Goal: Task Accomplishment & Management: Manage account settings

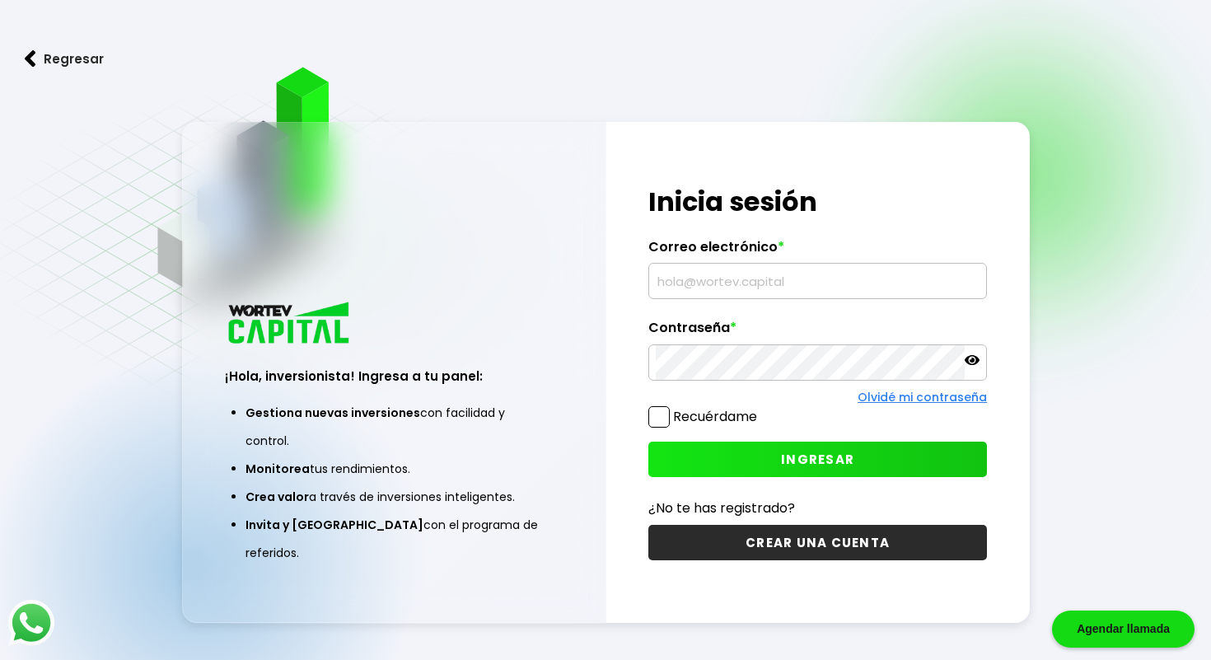
type input "[EMAIL_ADDRESS][DOMAIN_NAME]"
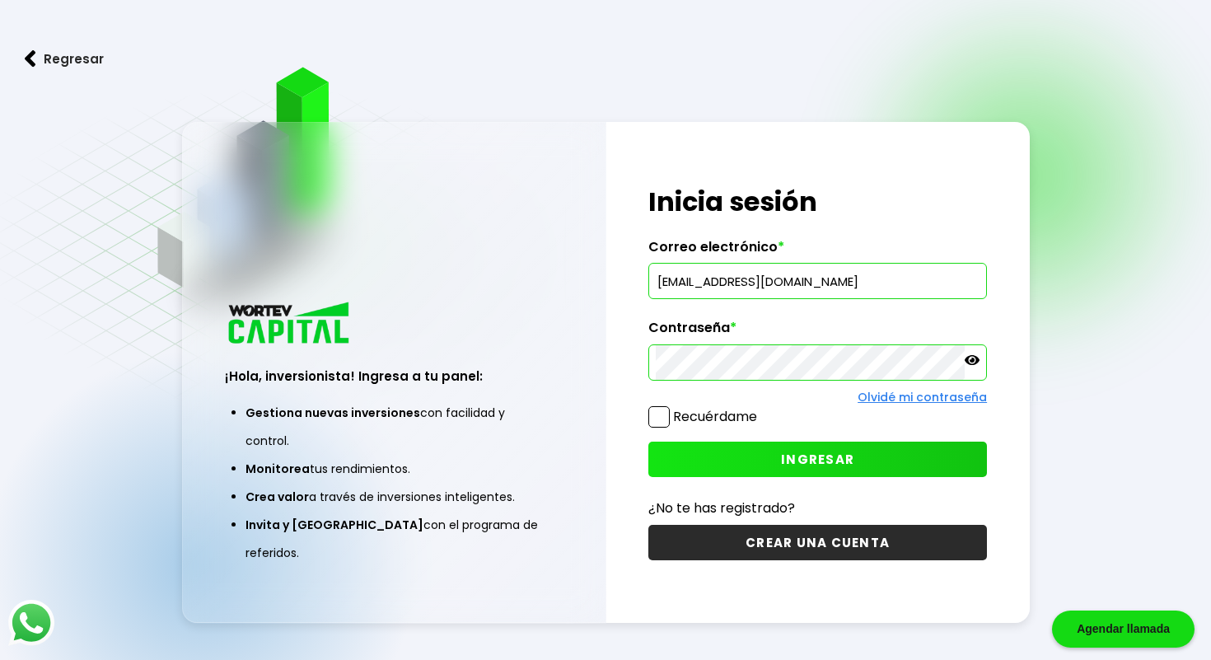
click at [819, 462] on span "INGRESAR" at bounding box center [817, 459] width 73 height 17
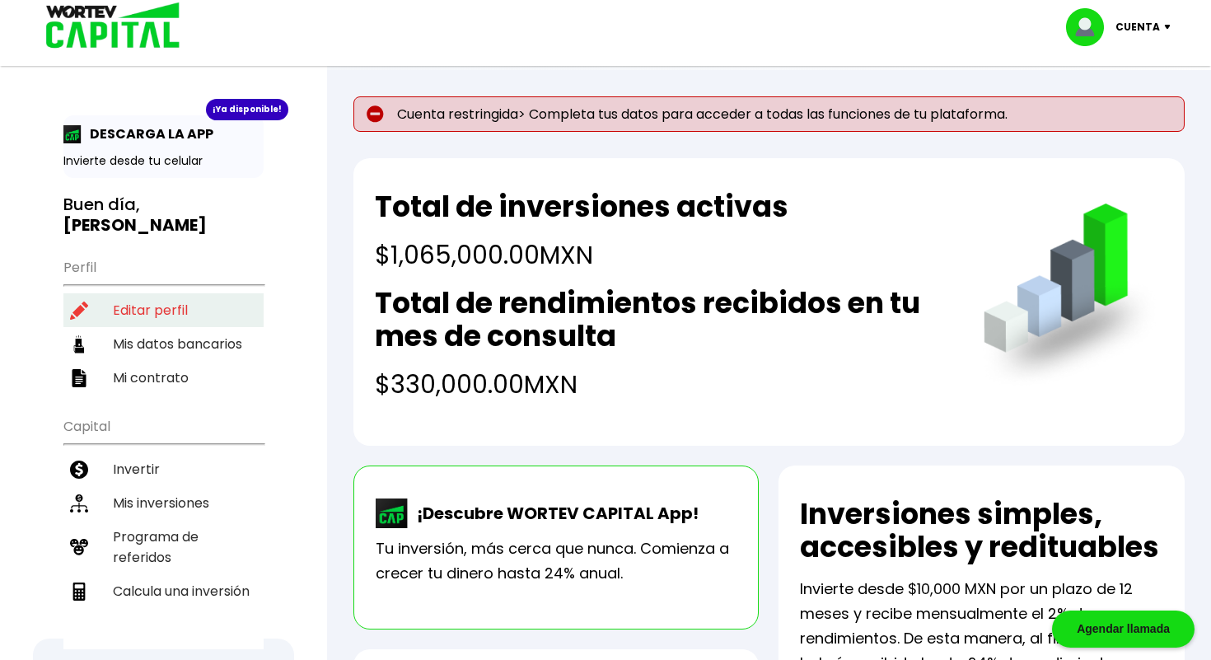
click at [153, 297] on li "Editar perfil" at bounding box center [163, 310] width 200 height 34
select select "Hombre"
select select "Licenciatura"
select select "DF"
select select "Scotiabank"
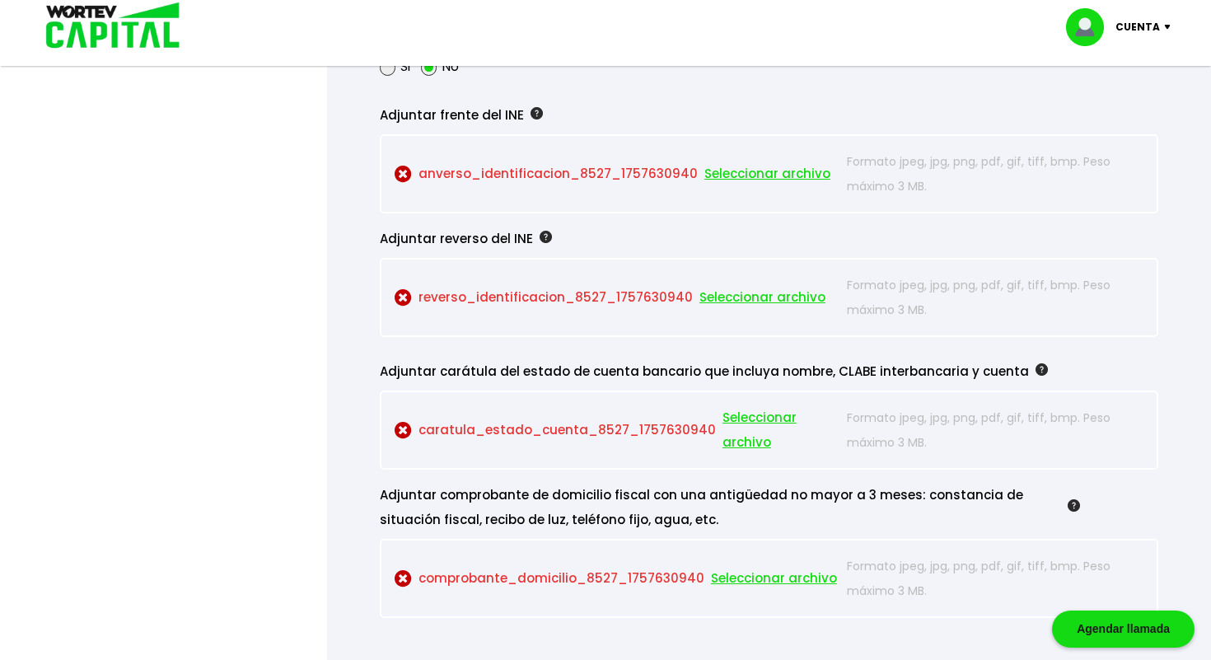
scroll to position [1500, 0]
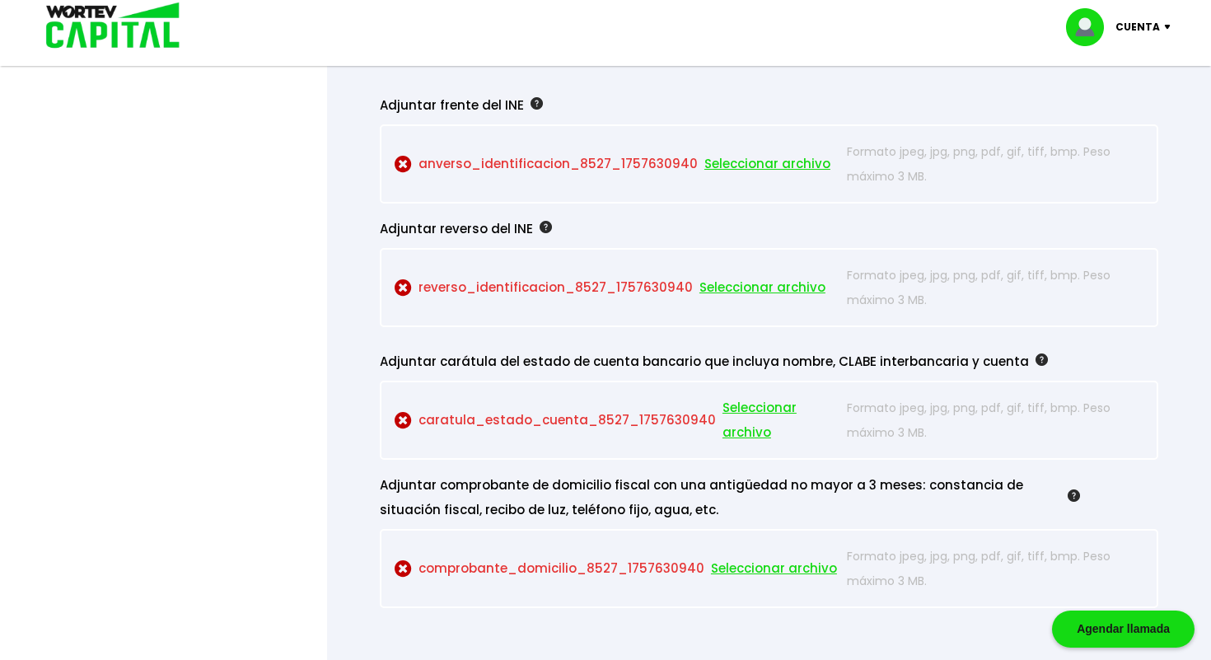
click at [758, 165] on span "Seleccionar archivo" at bounding box center [767, 164] width 126 height 25
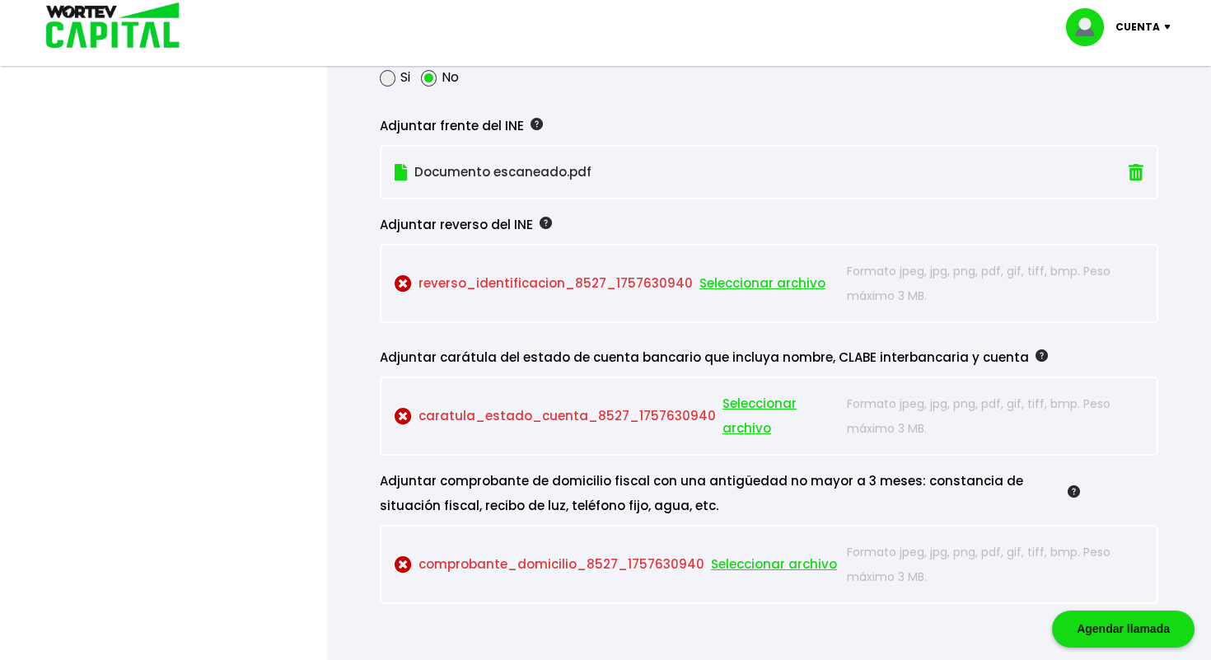
scroll to position [1478, 0]
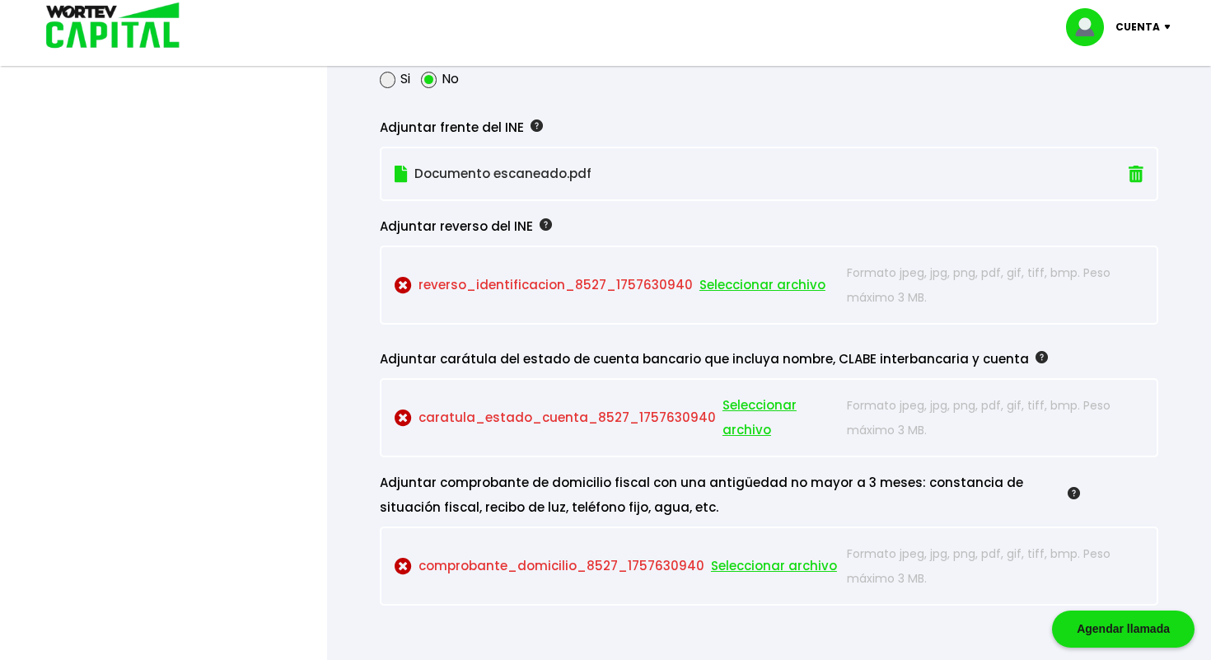
click at [725, 285] on span "Seleccionar archivo" at bounding box center [762, 285] width 126 height 25
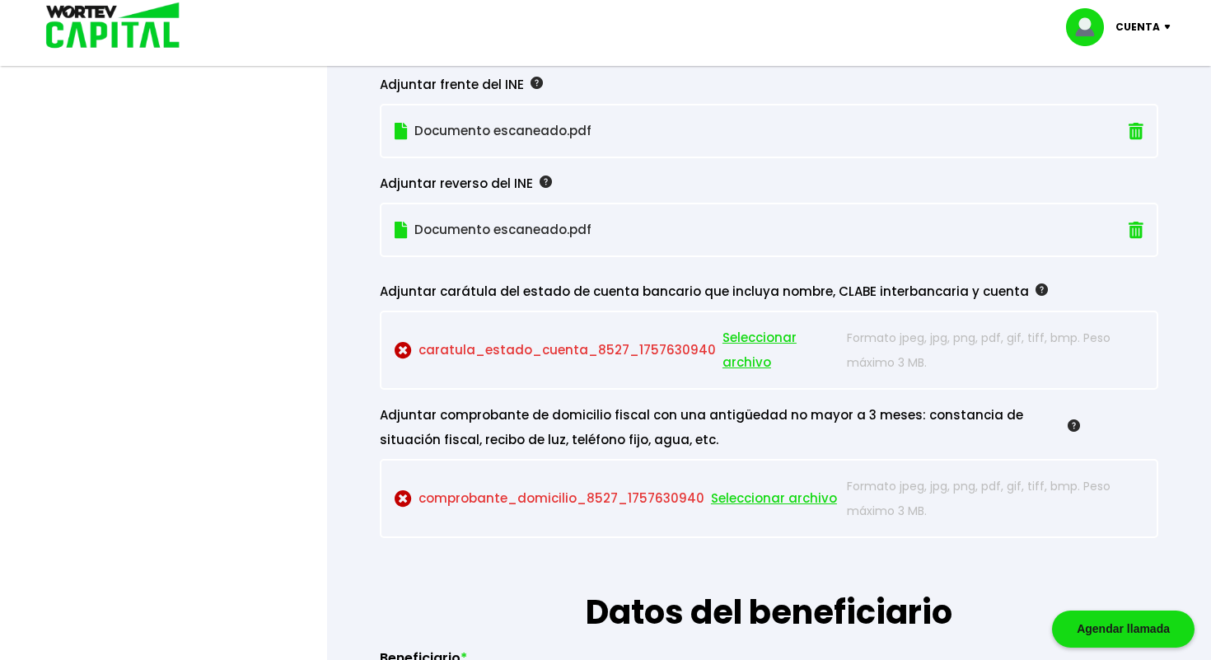
scroll to position [1527, 0]
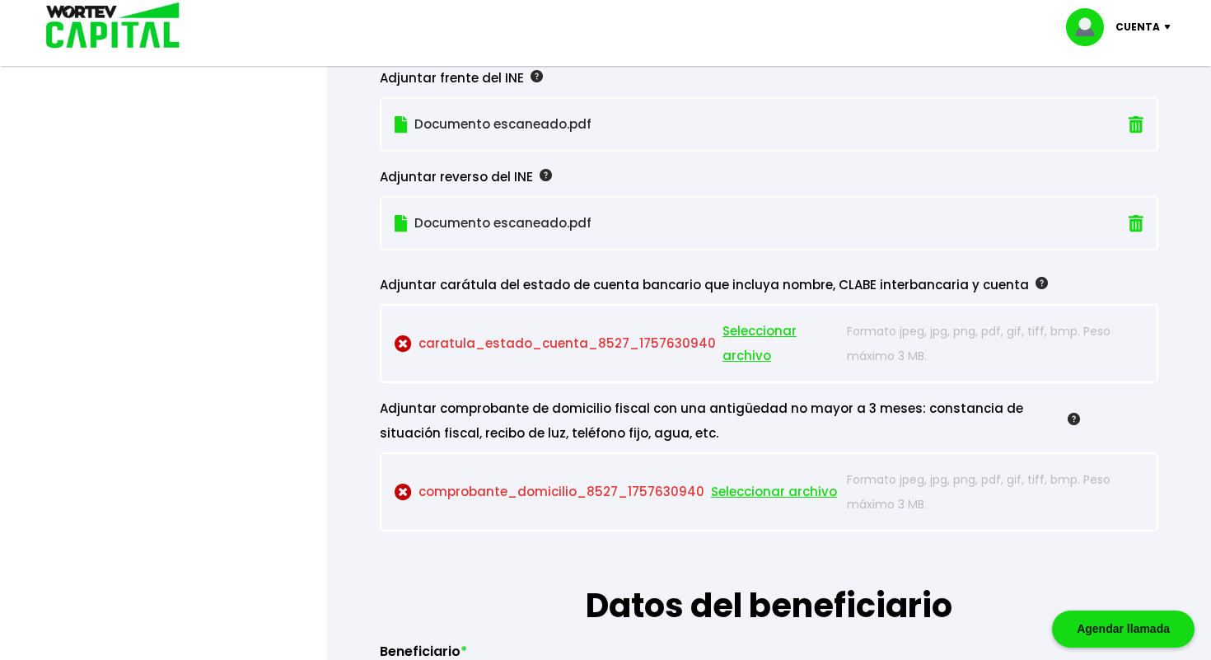
click at [755, 348] on span "Seleccionar archivo" at bounding box center [780, 343] width 117 height 49
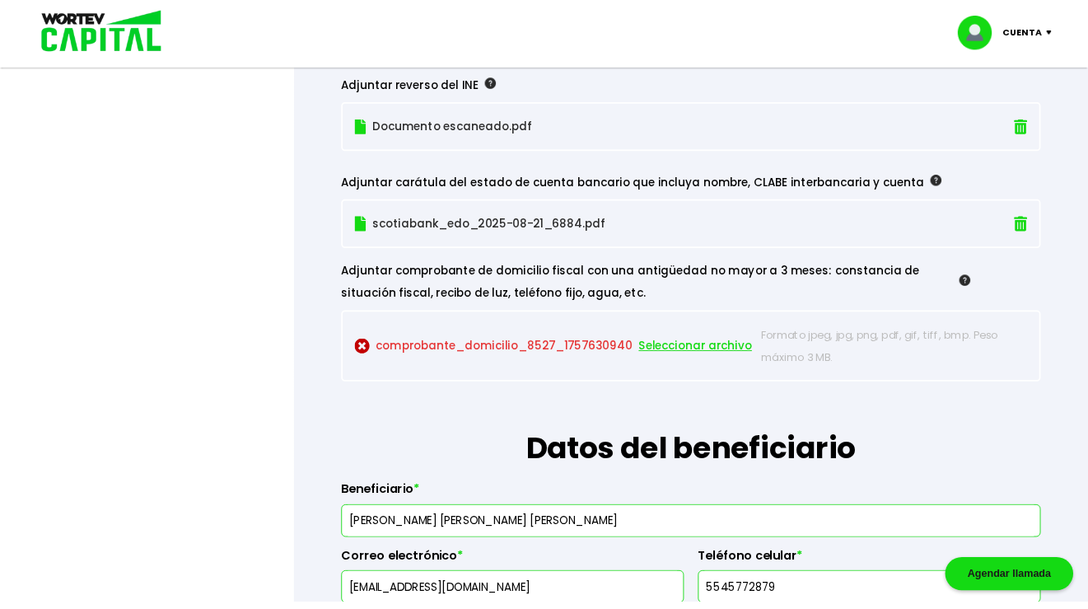
scroll to position [1623, 0]
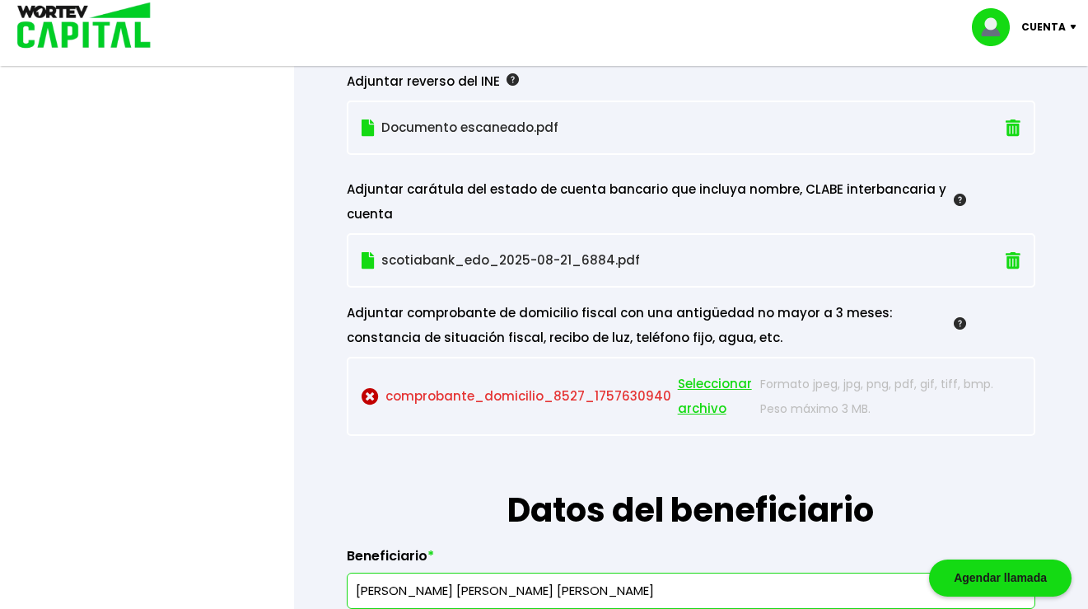
click at [617, 389] on p "comprobante_domicilio_8527_1757630940 Seleccionar archivo" at bounding box center [557, 395] width 390 height 49
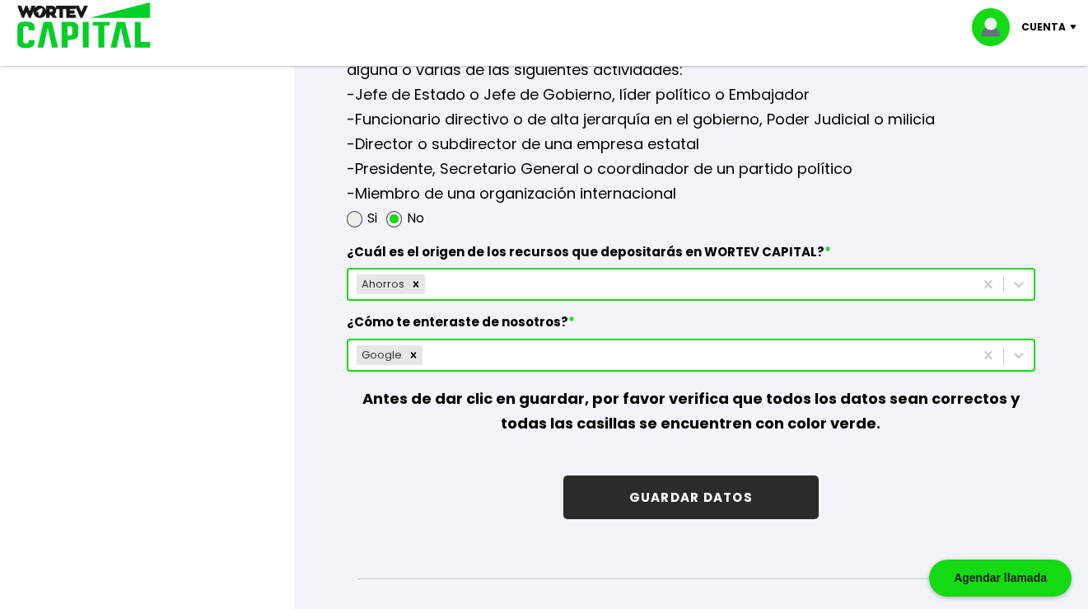
scroll to position [2342, 0]
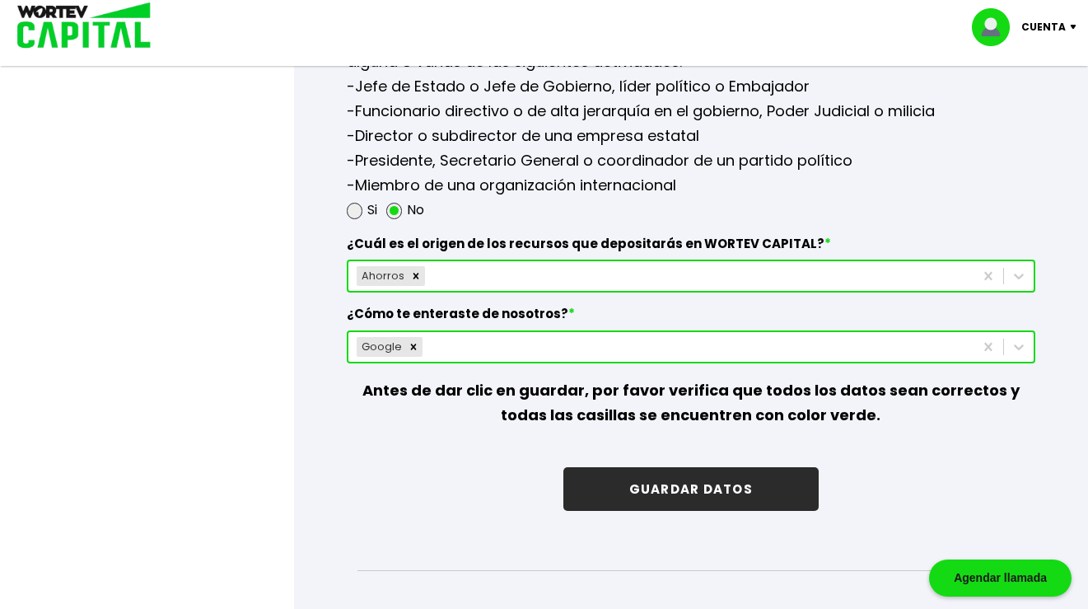
click at [662, 483] on button "GUARDAR DATOS" at bounding box center [690, 489] width 255 height 44
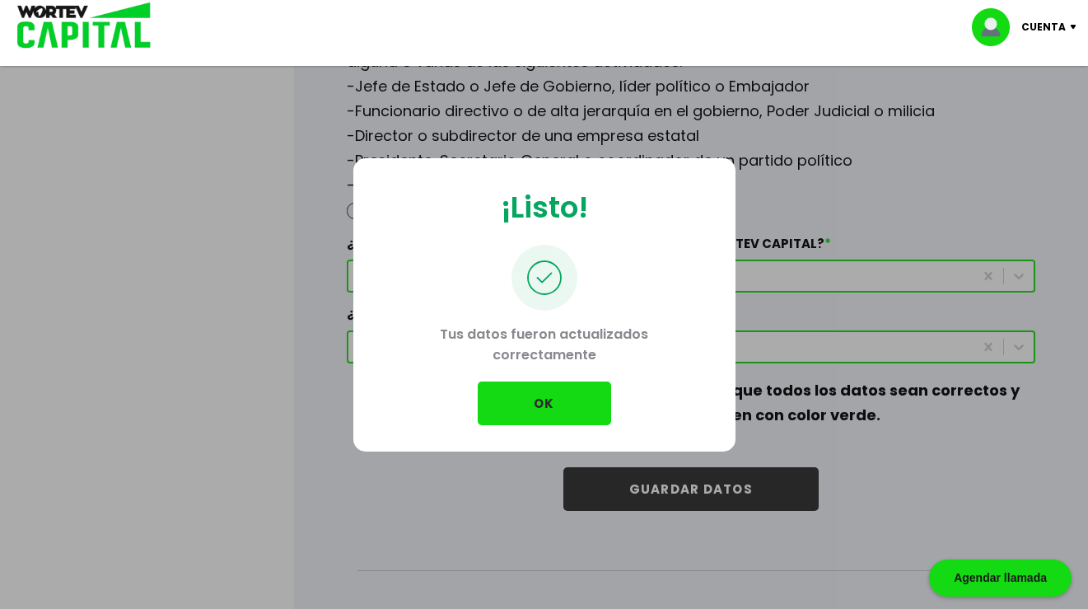
click at [557, 390] on button "OK" at bounding box center [544, 403] width 133 height 44
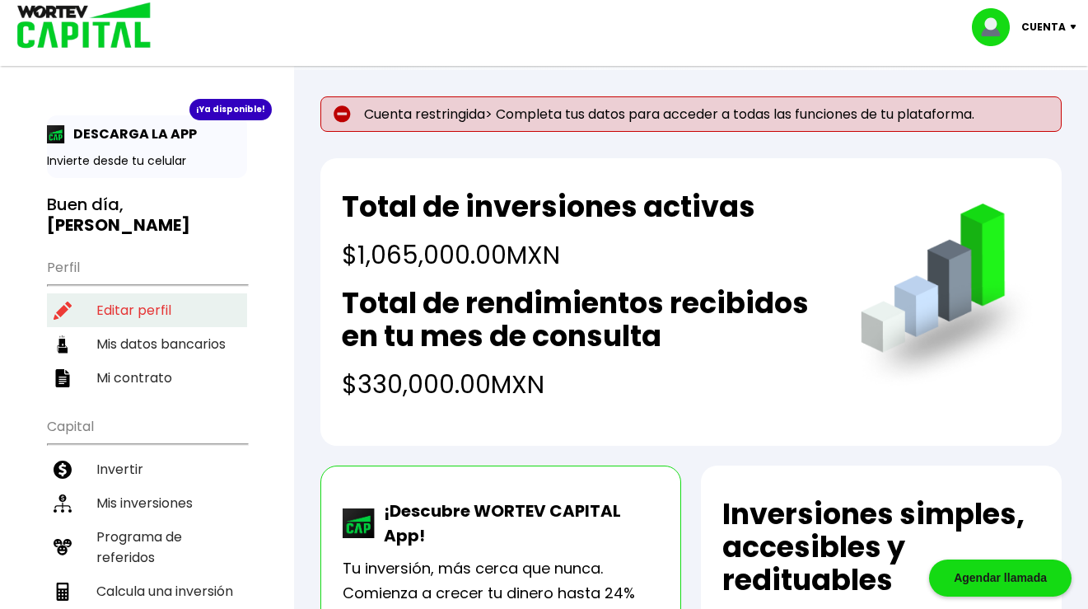
click at [164, 293] on li "Editar perfil" at bounding box center [147, 310] width 200 height 34
select select "Hombre"
select select "Licenciatura"
select select "DF"
select select "Scotiabank"
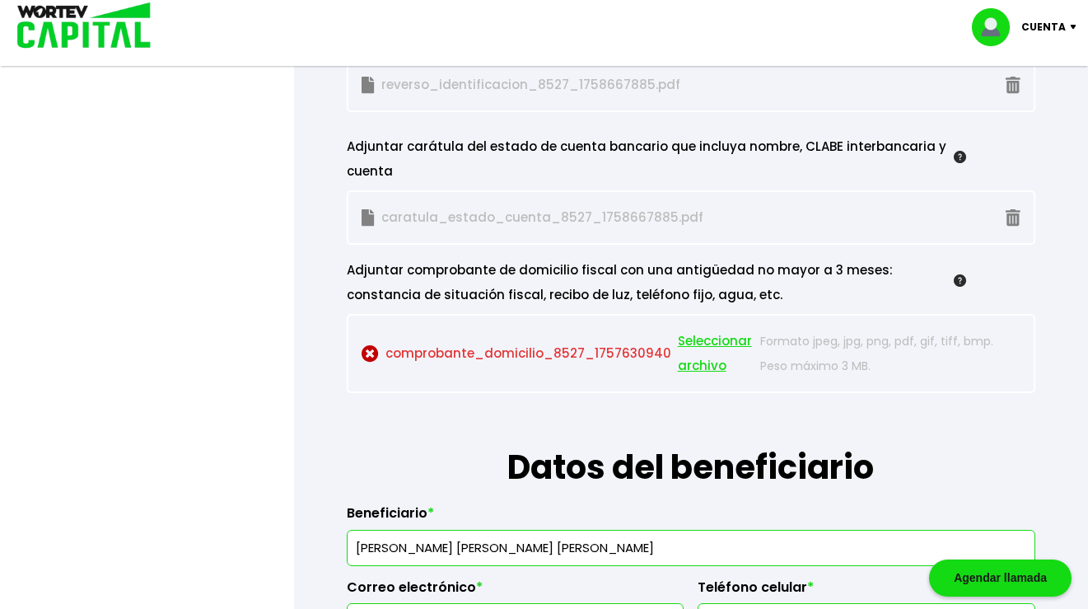
scroll to position [1665, 0]
click at [697, 343] on span "Seleccionar archivo" at bounding box center [715, 353] width 74 height 49
click at [701, 345] on span "Seleccionar archivo" at bounding box center [715, 353] width 74 height 49
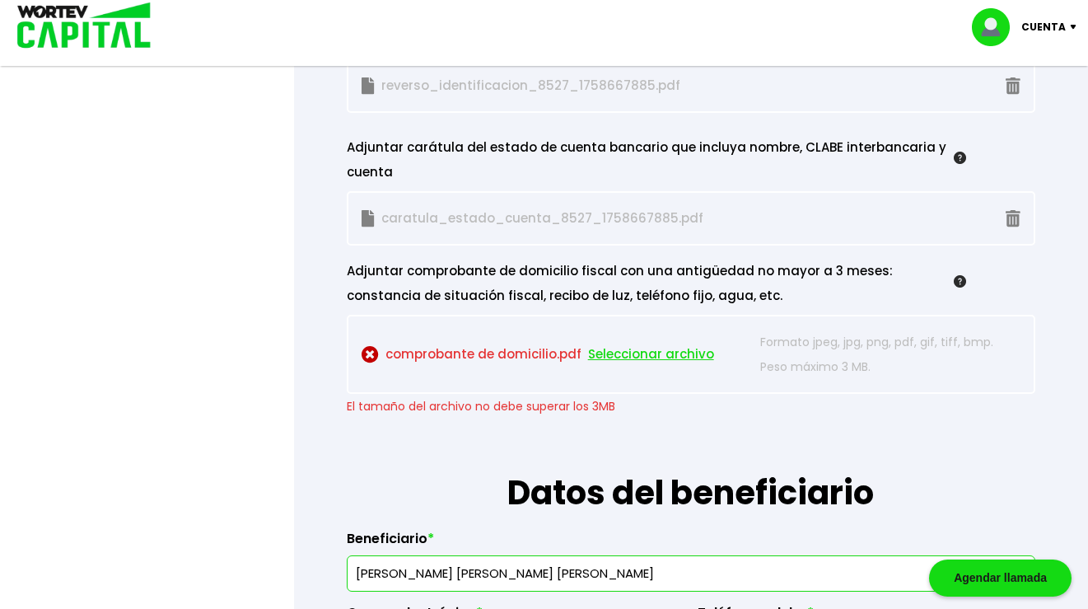
click at [652, 355] on span "Seleccionar archivo" at bounding box center [651, 354] width 126 height 25
click at [680, 347] on span "Seleccionar archivo" at bounding box center [651, 354] width 126 height 25
click at [635, 351] on span "Seleccionar archivo" at bounding box center [651, 354] width 126 height 25
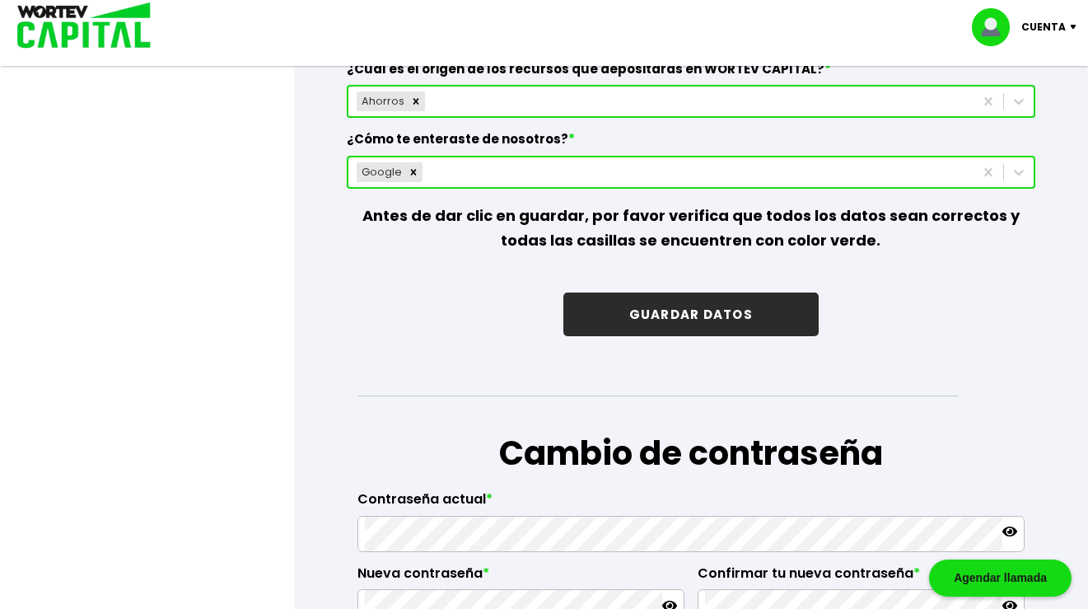
scroll to position [2516, 0]
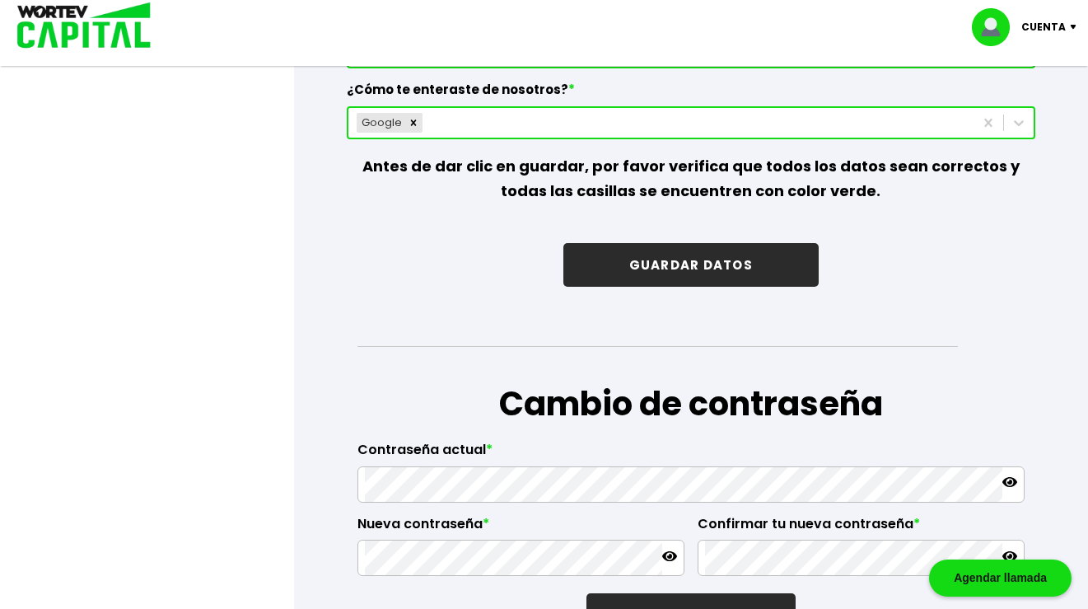
click at [726, 273] on button "GUARDAR DATOS" at bounding box center [690, 265] width 255 height 44
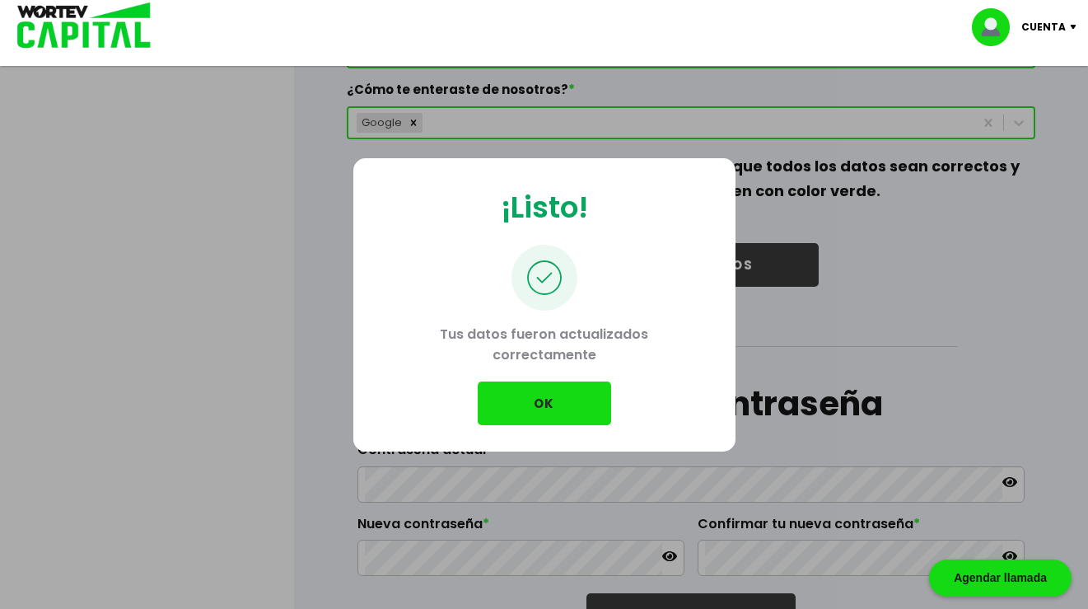
click at [552, 396] on button "OK" at bounding box center [544, 403] width 133 height 44
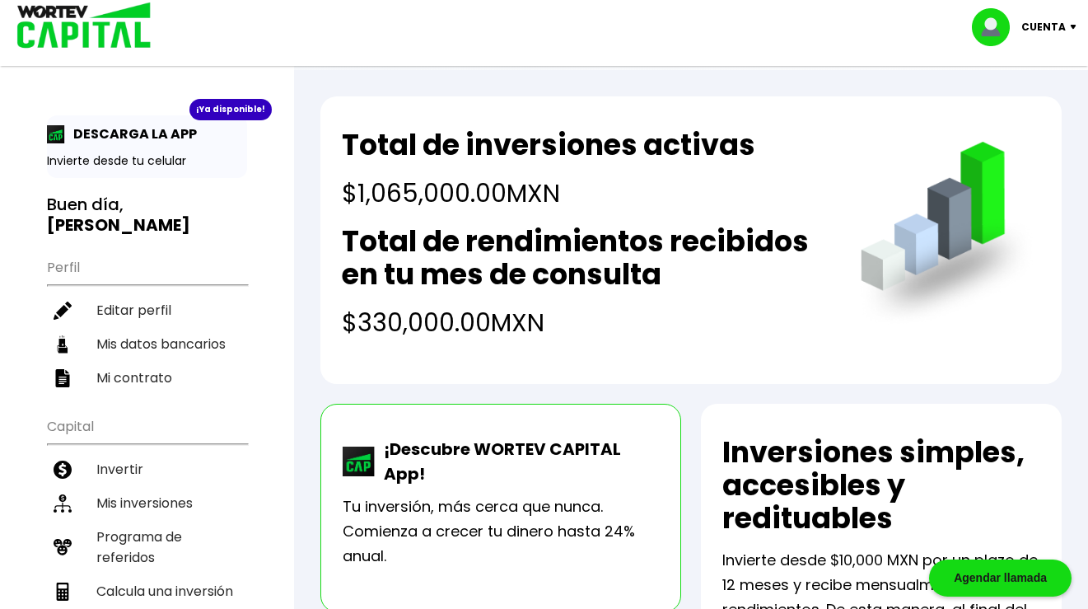
click at [1041, 21] on p "Cuenta" at bounding box center [1043, 27] width 44 height 25
click at [1025, 102] on li "Cerrar sesión" at bounding box center [1026, 110] width 132 height 34
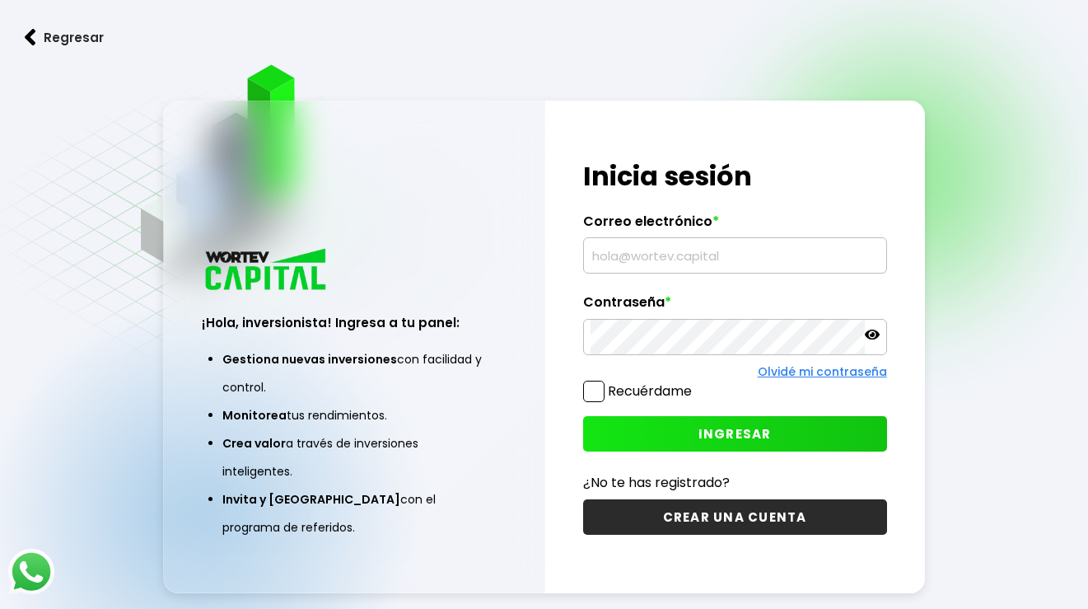
type input "[EMAIL_ADDRESS][DOMAIN_NAME]"
click at [731, 441] on button "INGRESAR" at bounding box center [735, 433] width 304 height 35
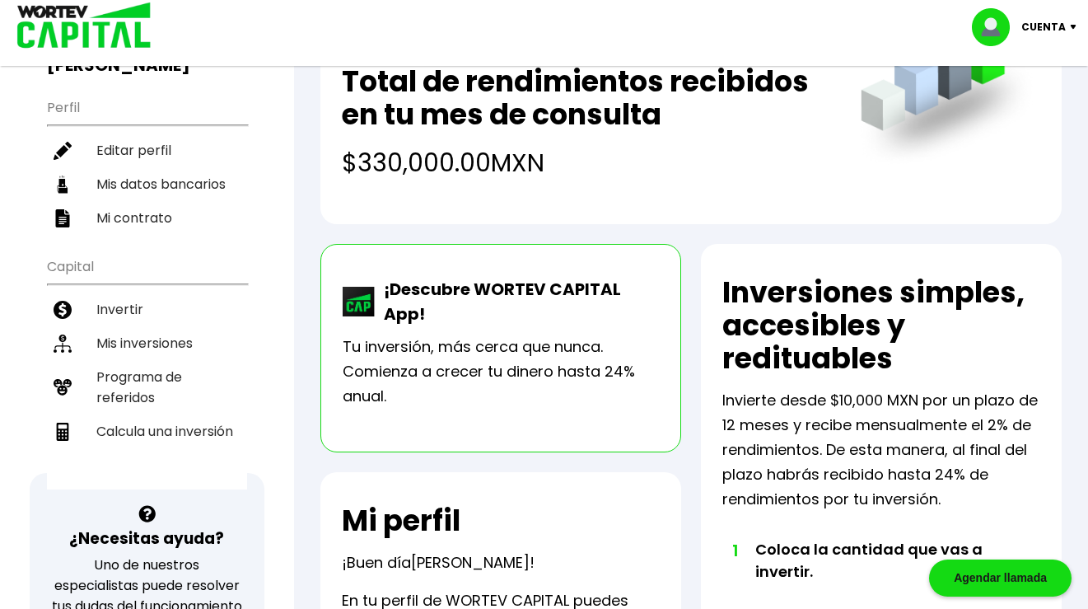
scroll to position [161, 0]
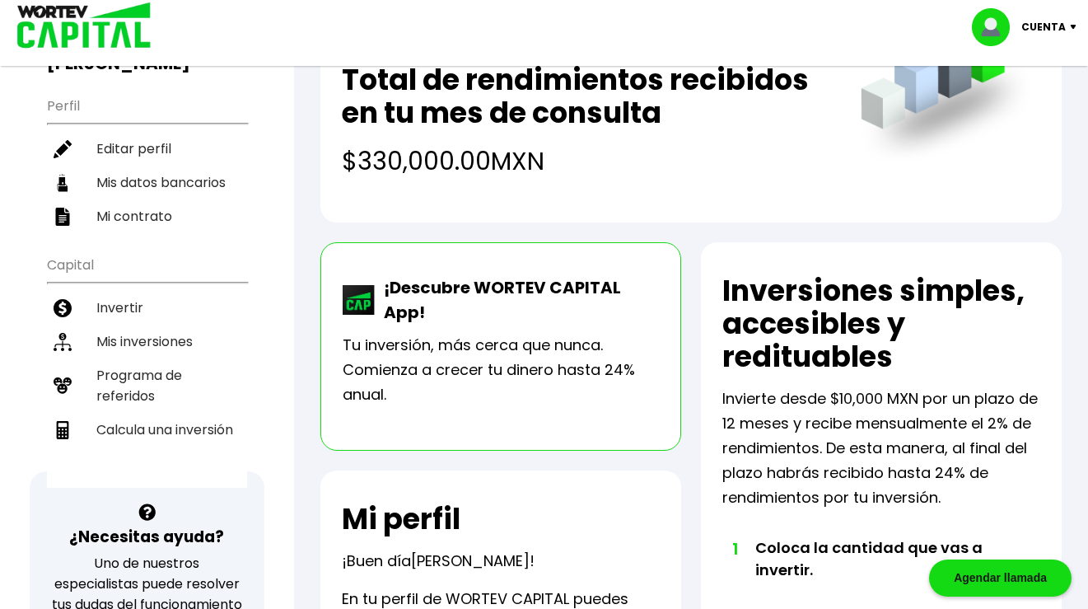
click at [356, 310] on img at bounding box center [359, 300] width 33 height 30
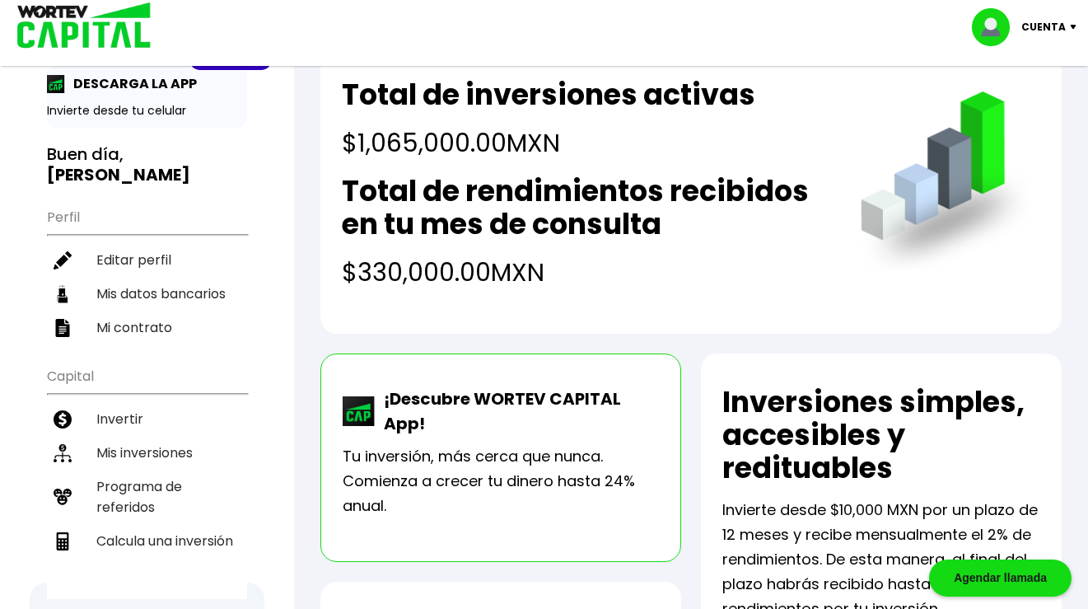
scroll to position [0, 0]
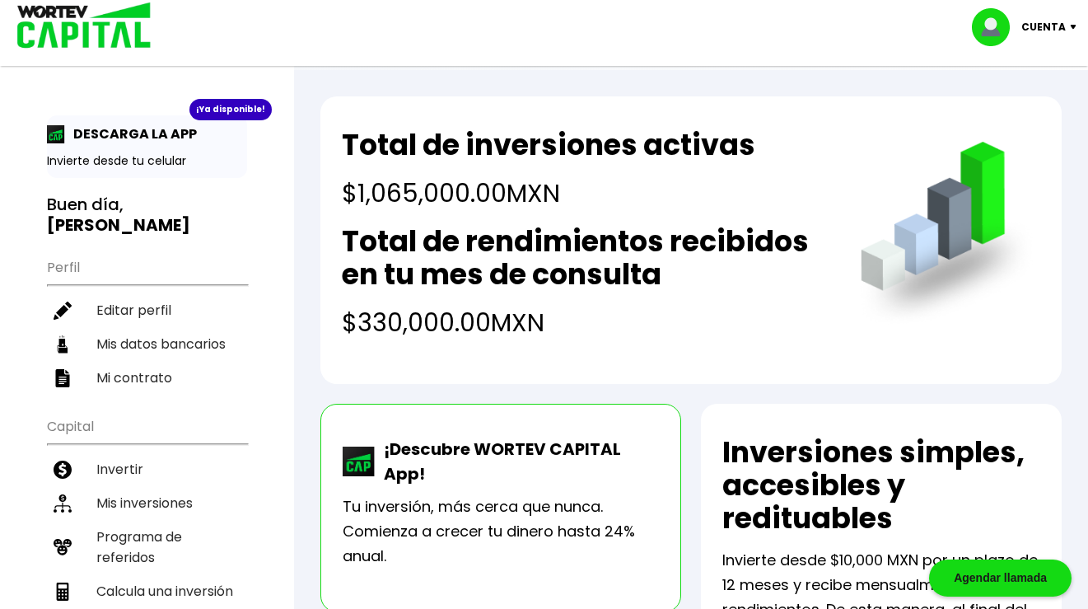
click at [94, 147] on div "¡Ya disponible! DESCARGA LA APP Invierte desde tu celular" at bounding box center [147, 146] width 200 height 63
